Goal: Information Seeking & Learning: Find specific fact

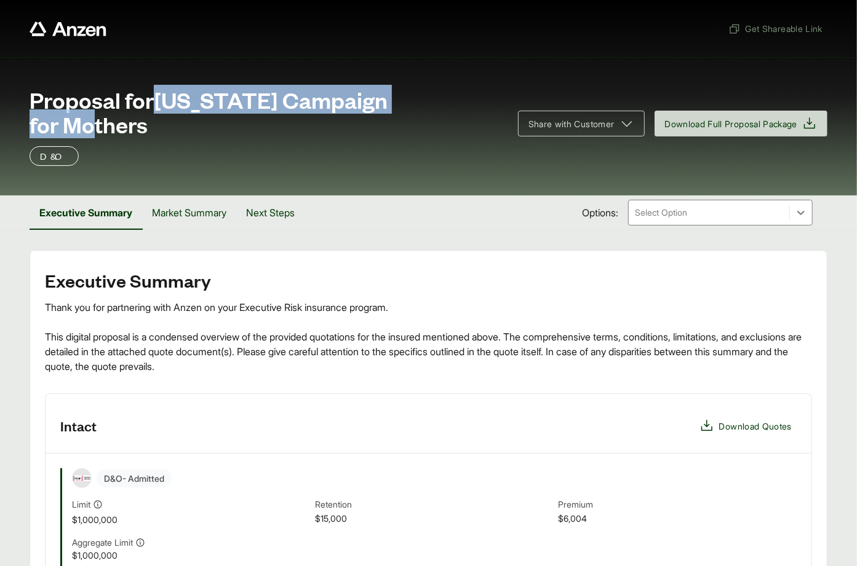
drag, startPoint x: 164, startPoint y: 103, endPoint x: 453, endPoint y: 109, distance: 289.7
click at [453, 109] on div "Proposal for [US_STATE] Campaign for Mothers" at bounding box center [267, 111] width 474 height 49
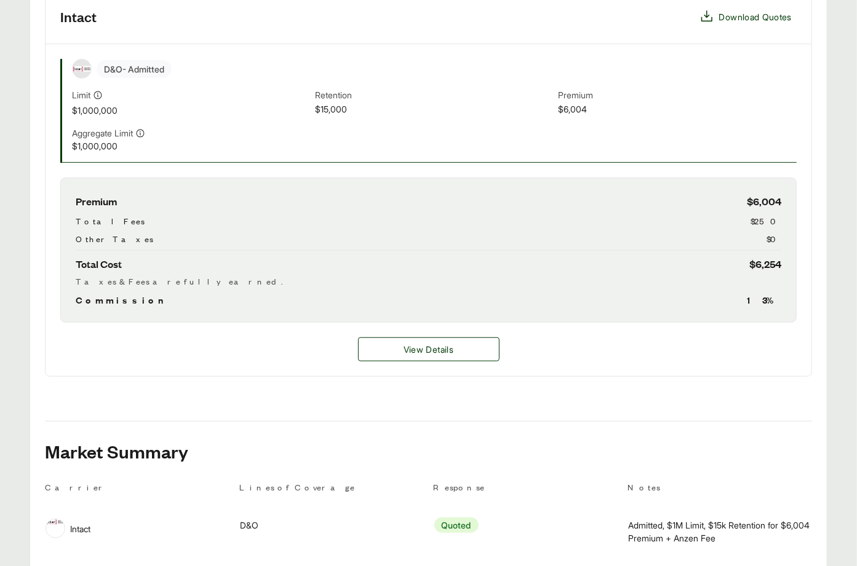
scroll to position [450, 0]
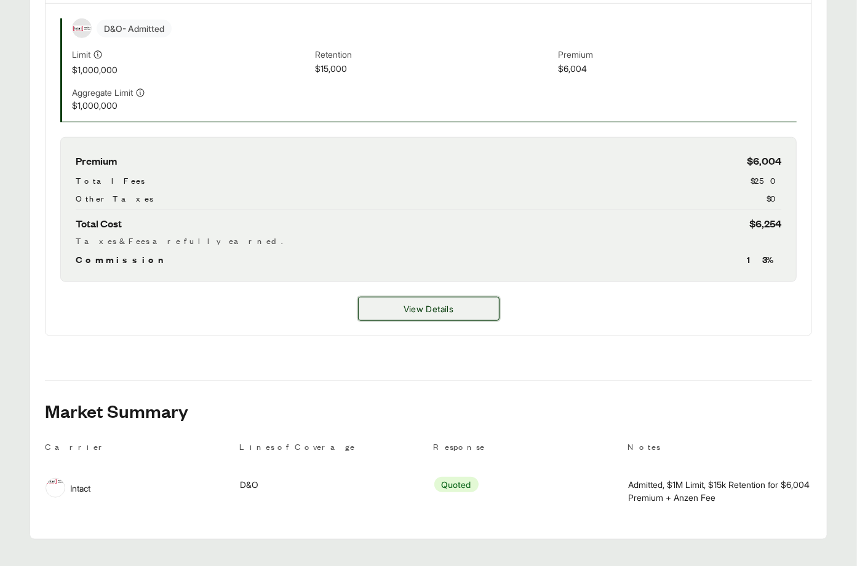
click at [437, 297] on button "View Details" at bounding box center [428, 309] width 141 height 24
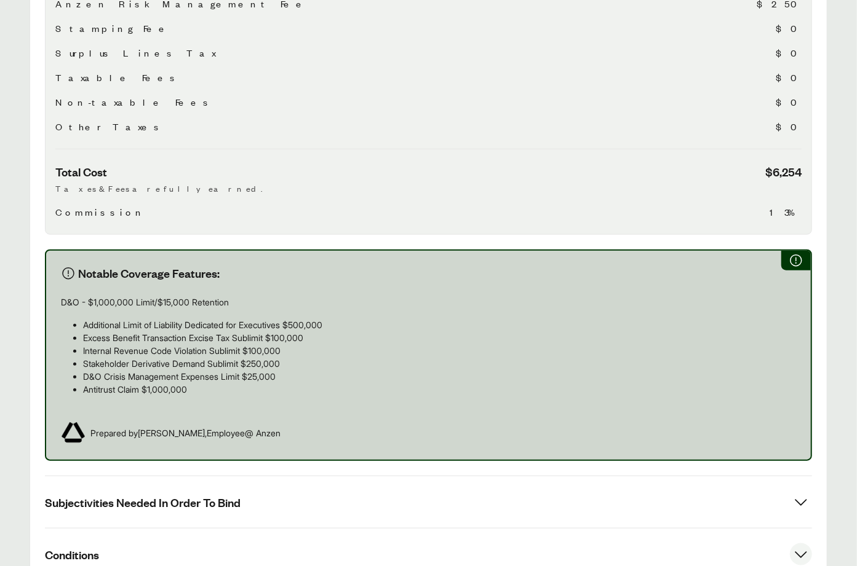
scroll to position [568, 0]
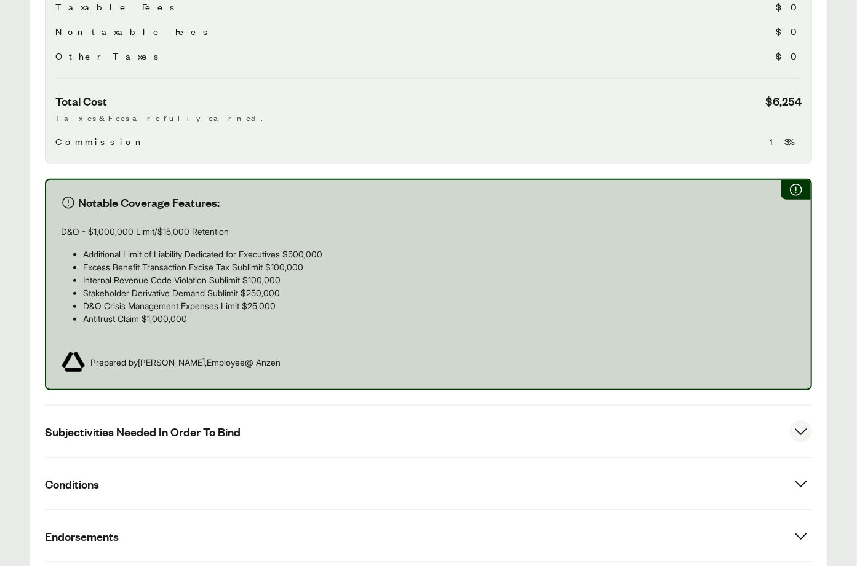
click at [214, 415] on button "Subjectivities Needed In Order To Bind" at bounding box center [428, 432] width 767 height 52
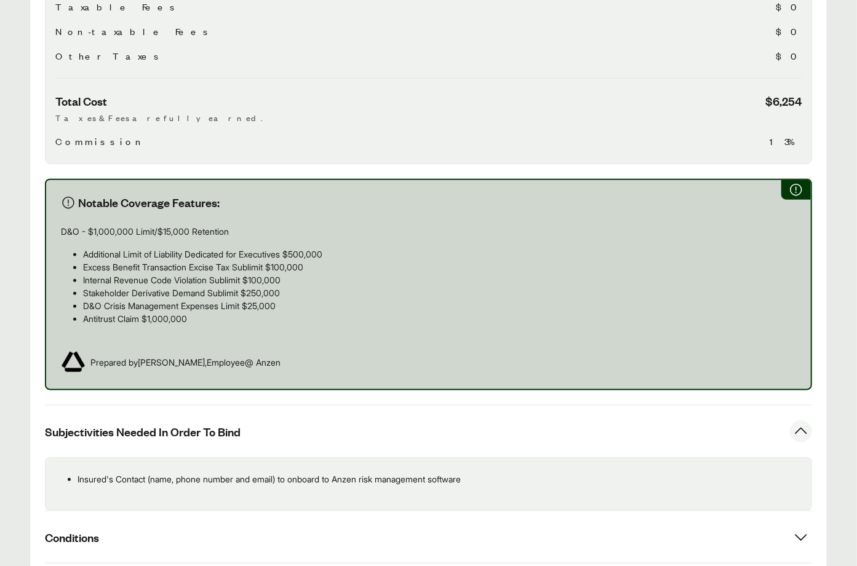
click at [279, 473] on p "Insured's Contact (name, phone number and email) to onboard to Anzen risk manag…" at bounding box center [439, 479] width 724 height 13
copy div "Insured's Contact (name, phone number and email) to onboard to Anzen risk manag…"
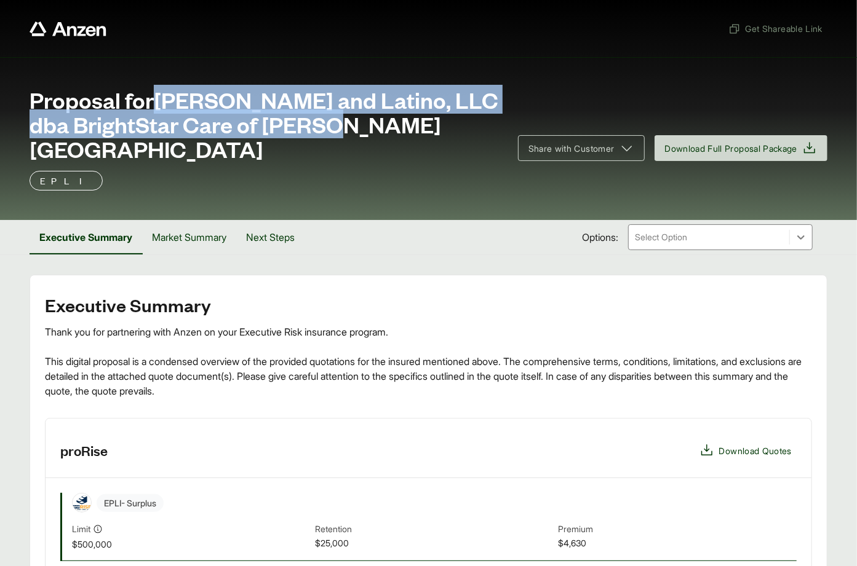
drag, startPoint x: 165, startPoint y: 99, endPoint x: 349, endPoint y: 128, distance: 185.5
click at [349, 128] on span "Proposal for [PERSON_NAME] and Latino, LLC dba BrightStar Care of [PERSON_NAME]…" at bounding box center [267, 124] width 474 height 74
copy span "[PERSON_NAME] and Latino, LLC dba BrightStar Care of [PERSON_NAME][GEOGRAPHIC_D…"
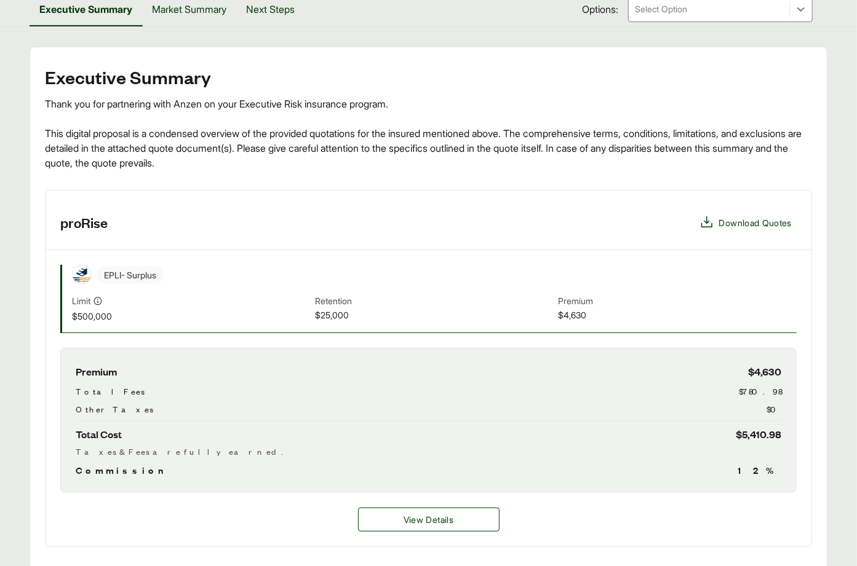
click at [416, 493] on div "View Details" at bounding box center [429, 520] width 766 height 54
click at [416, 514] on span "View Details" at bounding box center [428, 520] width 50 height 13
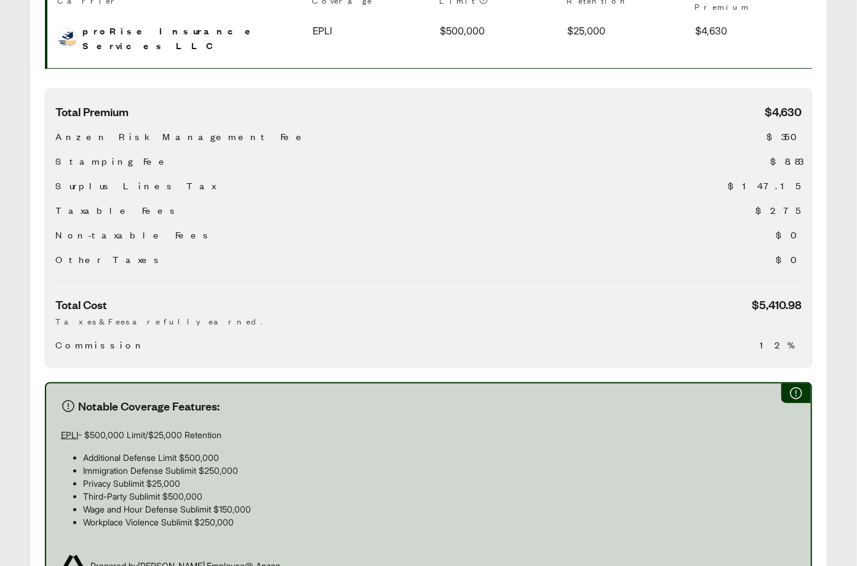
scroll to position [613, 0]
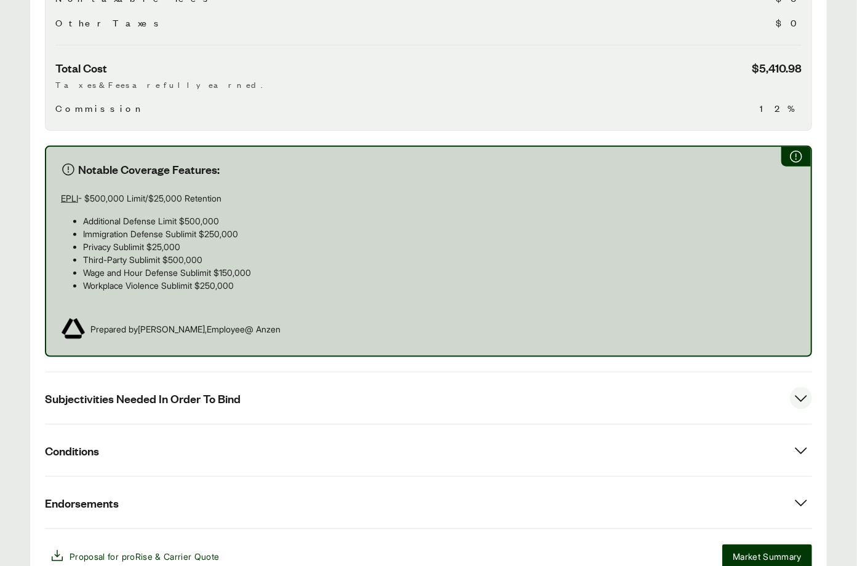
click at [276, 373] on button "Subjectivities Needed In Order To Bind" at bounding box center [428, 399] width 767 height 52
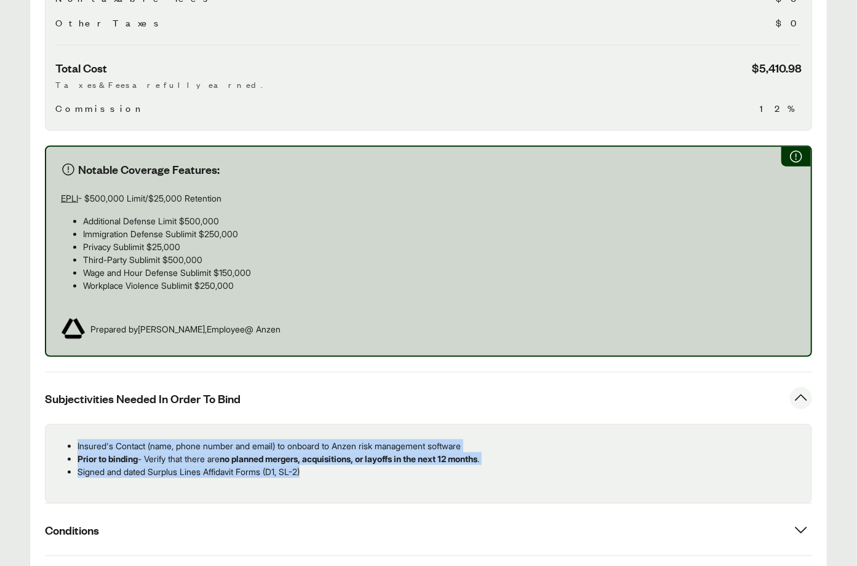
drag, startPoint x: 258, startPoint y: 416, endPoint x: 76, endPoint y: 398, distance: 182.9
click at [76, 440] on ul "Insured's Contact (name, phone number and email) to onboard to Anzen risk manag…" at bounding box center [428, 459] width 746 height 39
copy ul "Insured's Contact (name, phone number and email) to onboard to Anzen risk manag…"
